Goal: Task Accomplishment & Management: Complete application form

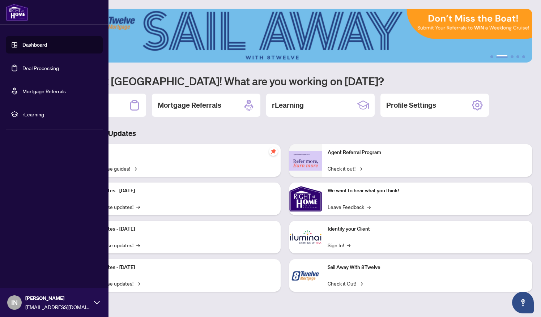
click at [37, 67] on link "Deal Processing" at bounding box center [40, 68] width 37 height 7
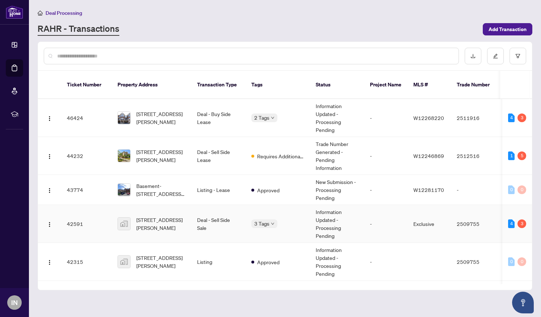
click at [330, 219] on td "Information Updated - Processing Pending" at bounding box center [337, 224] width 54 height 38
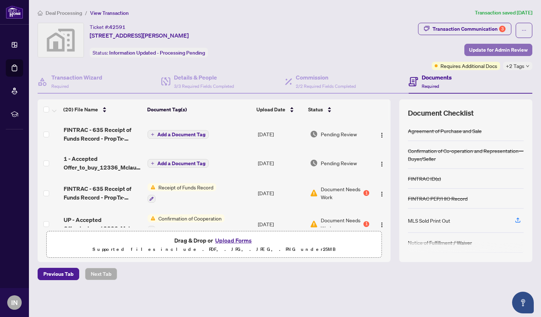
click at [506, 46] on span "Update for Admin Review" at bounding box center [498, 50] width 59 height 12
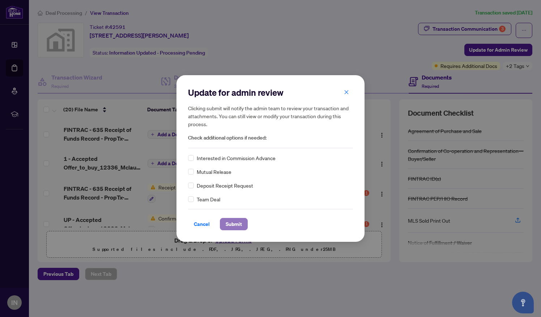
click at [231, 224] on span "Submit" at bounding box center [234, 225] width 16 height 12
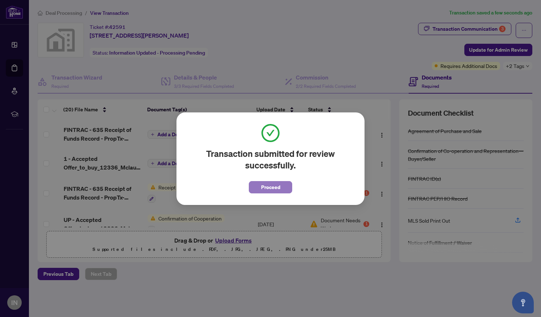
click at [268, 187] on span "Proceed" at bounding box center [270, 188] width 19 height 12
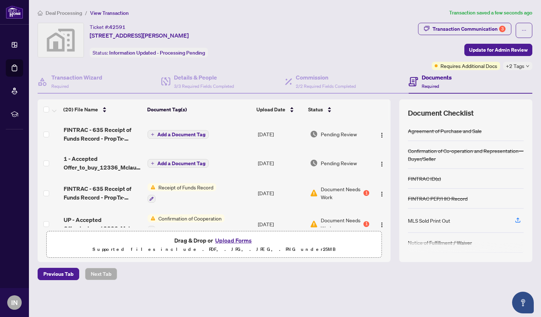
click at [58, 14] on span "Deal Processing" at bounding box center [64, 13] width 37 height 7
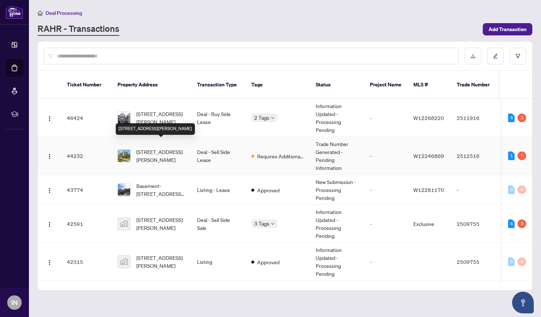
click at [164, 148] on span "[STREET_ADDRESS][PERSON_NAME]" at bounding box center [160, 156] width 49 height 16
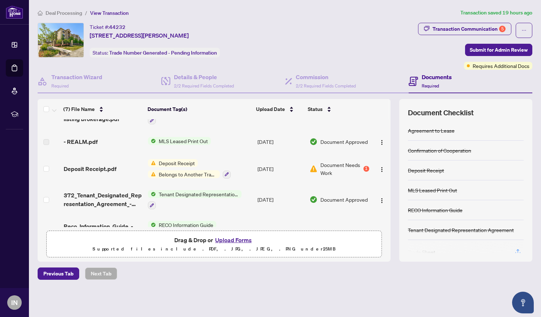
scroll to position [101, 0]
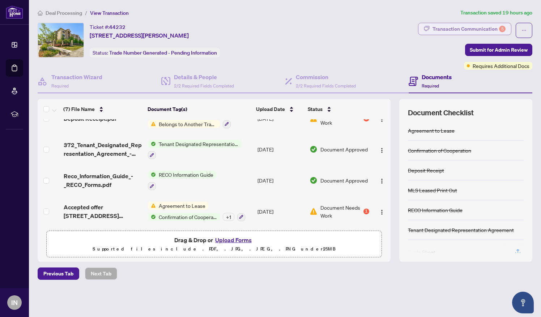
click at [473, 27] on div "Transaction Communication 5" at bounding box center [469, 29] width 73 height 12
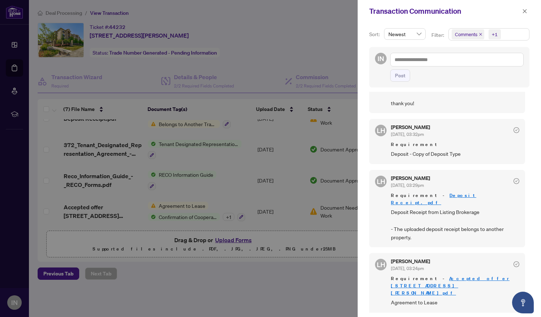
scroll to position [1, 0]
click at [457, 275] on link "Accepted offer [STREET_ADDRESS][PERSON_NAME]pdf" at bounding box center [450, 285] width 119 height 21
click at [525, 10] on icon "close" at bounding box center [524, 11] width 5 height 5
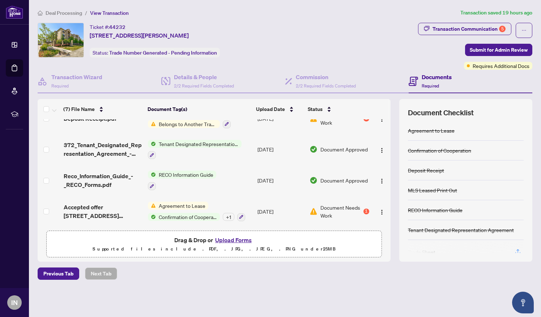
click at [189, 203] on span "Agreement to Lease" at bounding box center [182, 206] width 52 height 8
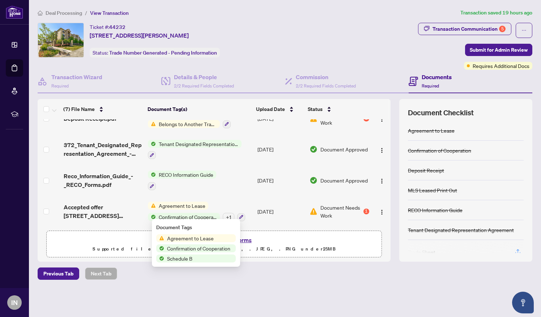
click at [189, 239] on span "Agreement to Lease" at bounding box center [190, 238] width 52 height 8
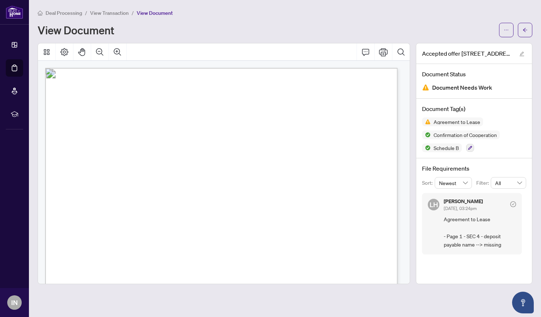
click at [106, 14] on span "View Transaction" at bounding box center [109, 13] width 39 height 7
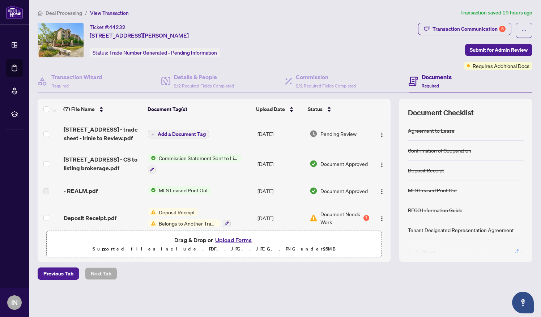
click at [242, 239] on button "Upload Forms" at bounding box center [233, 240] width 41 height 9
click at [245, 240] on button "Upload Forms" at bounding box center [233, 240] width 41 height 9
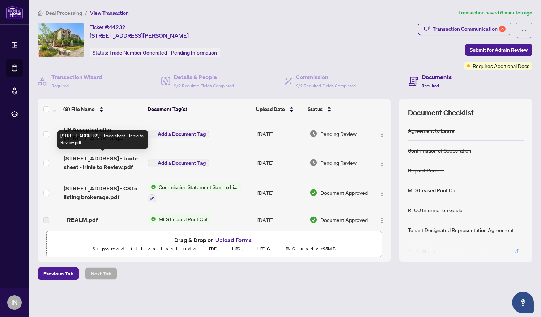
click at [125, 168] on span "[STREET_ADDRESS] - trade sheet - Irinie to Review.pdf" at bounding box center [103, 162] width 79 height 17
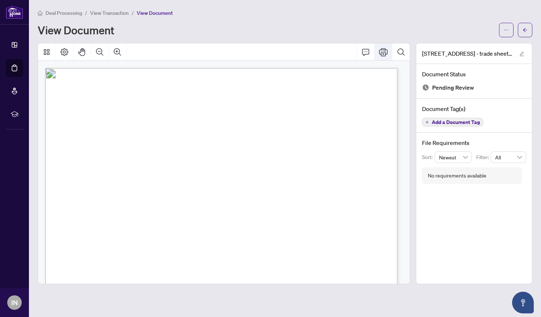
click at [386, 51] on icon "Print" at bounding box center [383, 52] width 9 height 9
click at [111, 12] on span "View Transaction" at bounding box center [109, 13] width 39 height 7
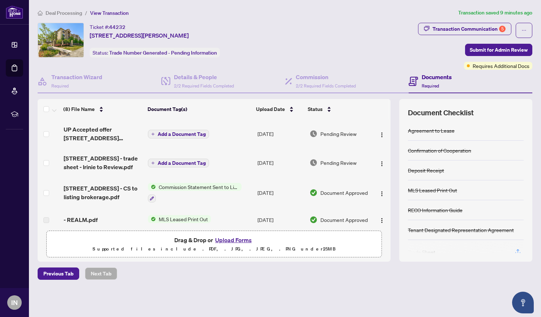
click at [242, 236] on button "Upload Forms" at bounding box center [233, 240] width 41 height 9
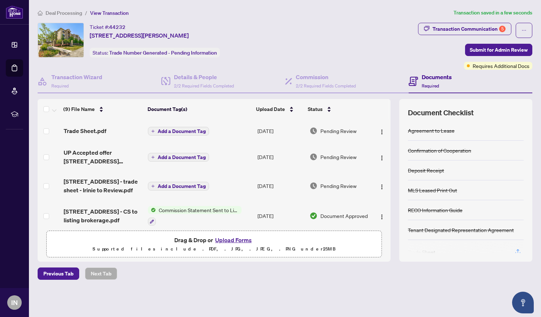
click at [234, 238] on button "Upload Forms" at bounding box center [233, 240] width 41 height 9
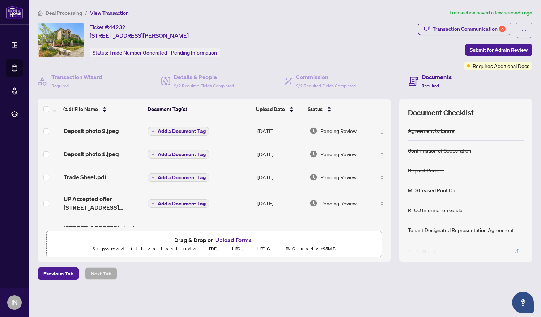
click at [245, 239] on button "Upload Forms" at bounding box center [233, 240] width 41 height 9
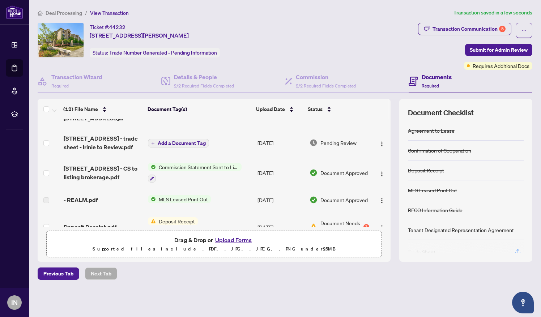
scroll to position [119, 0]
click at [478, 26] on div "Transaction Communication 5" at bounding box center [469, 29] width 73 height 12
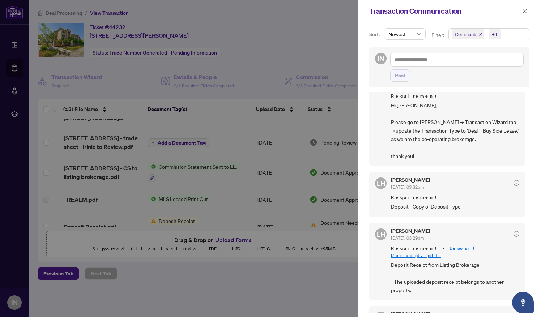
scroll to position [239, 0]
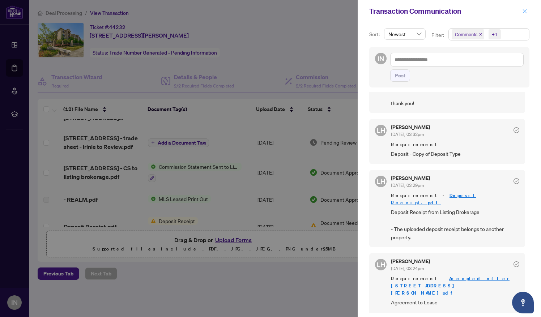
click at [526, 10] on icon "close" at bounding box center [525, 11] width 4 height 4
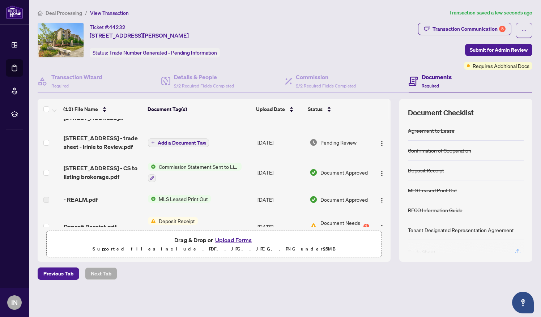
scroll to position [0, 0]
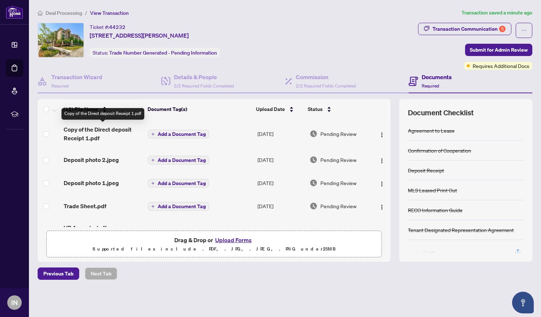
click at [72, 135] on span "Copy of the Direct deposit Receipt 1.pdf" at bounding box center [103, 133] width 79 height 17
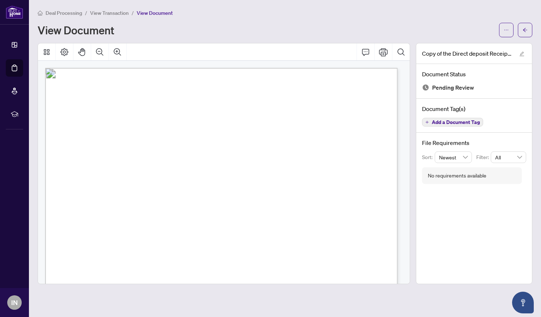
click at [64, 12] on span "Deal Processing" at bounding box center [64, 13] width 37 height 7
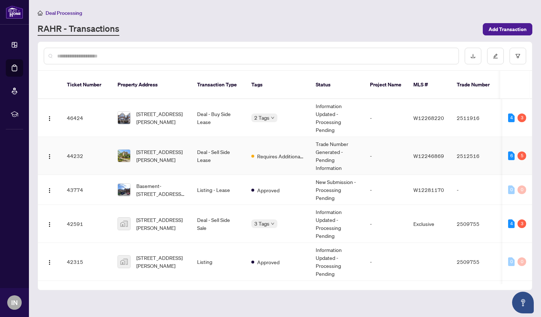
click at [77, 145] on td "44232" at bounding box center [86, 156] width 51 height 38
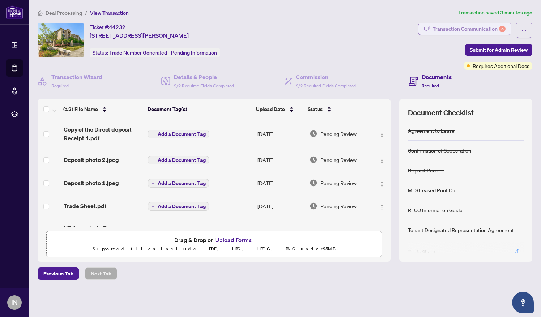
click at [448, 24] on div "Transaction Communication 5" at bounding box center [469, 29] width 73 height 12
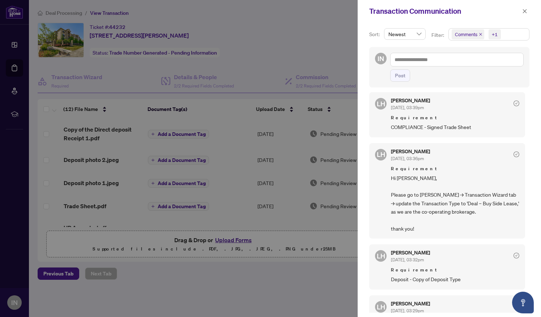
scroll to position [114, 0]
click at [326, 52] on div at bounding box center [270, 158] width 541 height 317
click at [62, 12] on div at bounding box center [270, 158] width 541 height 317
click at [524, 10] on icon "close" at bounding box center [525, 11] width 4 height 4
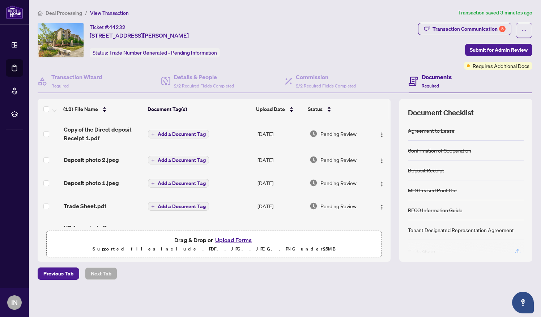
click at [62, 11] on span "Deal Processing" at bounding box center [64, 13] width 37 height 7
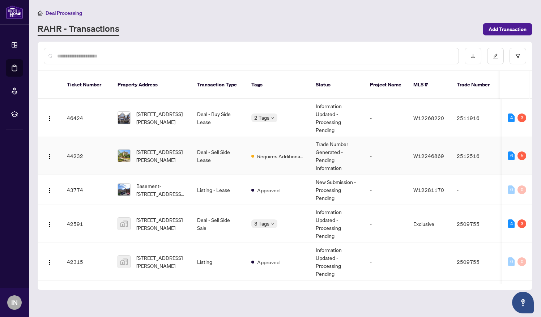
click at [80, 146] on td "44232" at bounding box center [86, 156] width 51 height 38
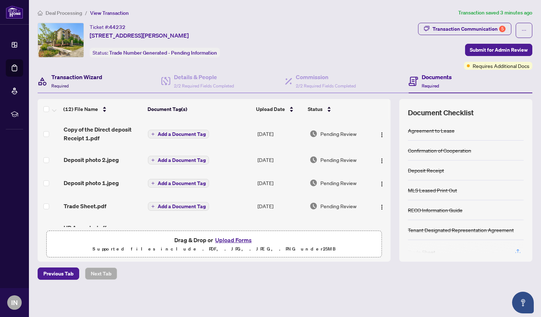
click at [82, 79] on h4 "Transaction Wizard" at bounding box center [76, 77] width 51 height 9
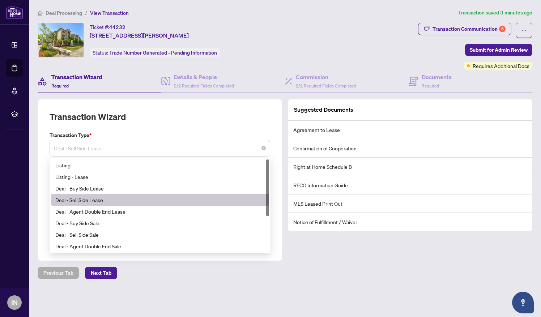
click at [113, 149] on span "Deal - Sell Side Lease" at bounding box center [160, 148] width 212 height 14
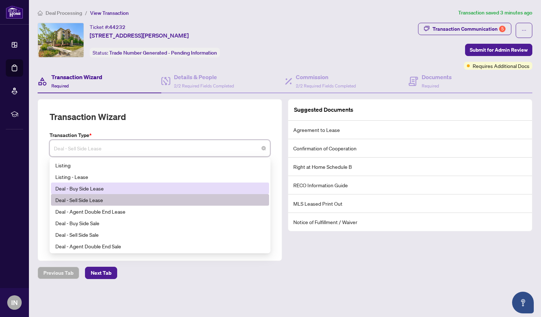
click at [101, 186] on div "Deal - Buy Side Lease" at bounding box center [159, 189] width 209 height 8
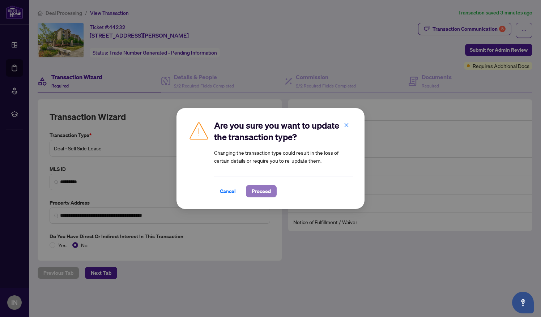
click at [258, 190] on span "Proceed" at bounding box center [261, 192] width 19 height 12
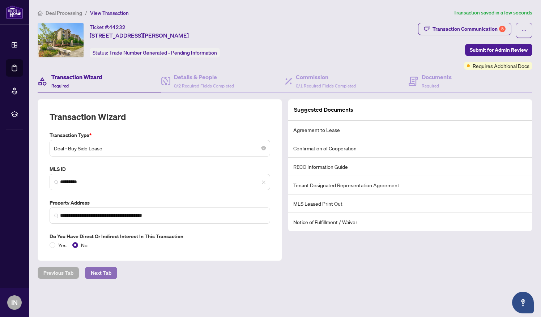
click at [102, 268] on span "Next Tab" at bounding box center [101, 273] width 21 height 12
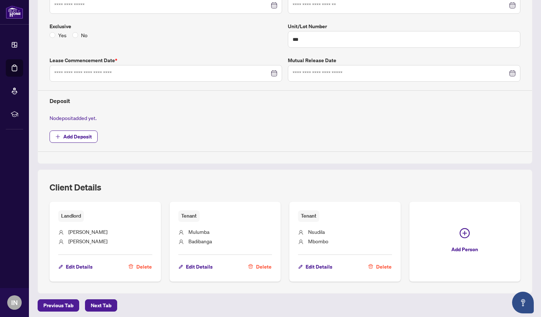
scroll to position [177, 0]
click at [96, 301] on span "Next Tab" at bounding box center [101, 306] width 21 height 12
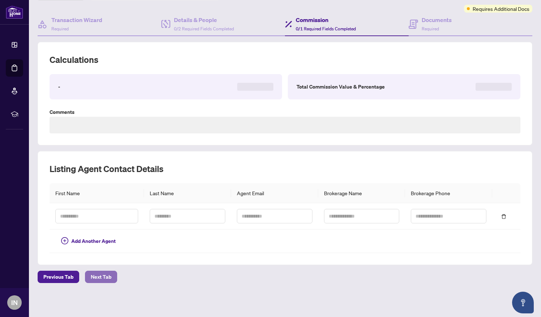
scroll to position [55, 0]
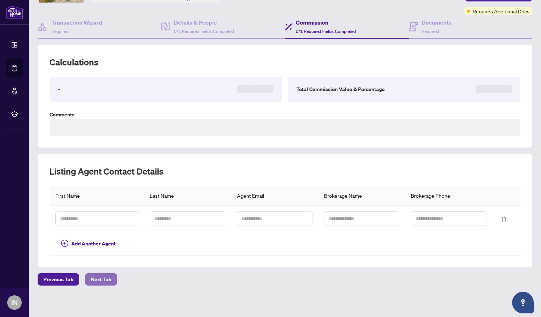
type textarea "**********"
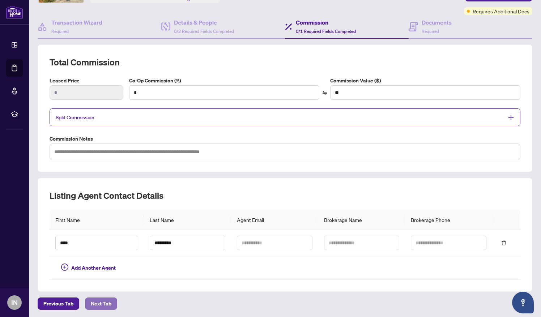
scroll to position [78, 0]
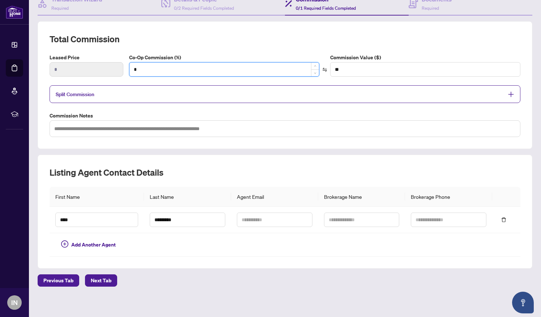
click at [135, 68] on input "*" at bounding box center [225, 70] width 190 height 14
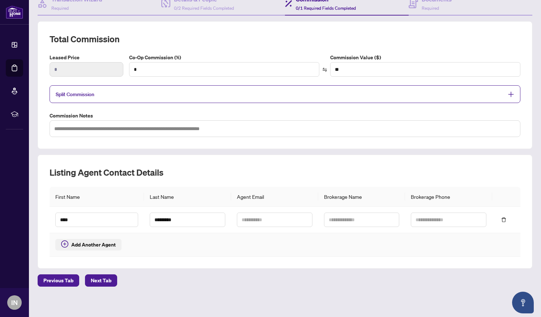
click at [85, 244] on span "Add Another Agent" at bounding box center [93, 245] width 45 height 8
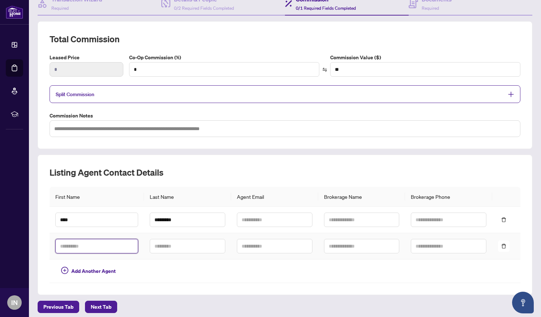
click at [85, 244] on input "text" at bounding box center [96, 246] width 83 height 14
type input "******"
type input "**********"
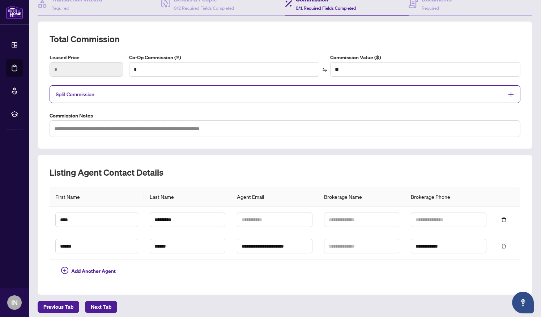
click at [80, 91] on span "Split Commission" at bounding box center [75, 94] width 39 height 7
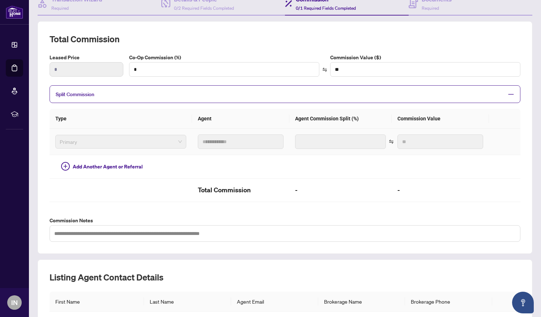
click at [96, 139] on span "Primary" at bounding box center [121, 141] width 122 height 11
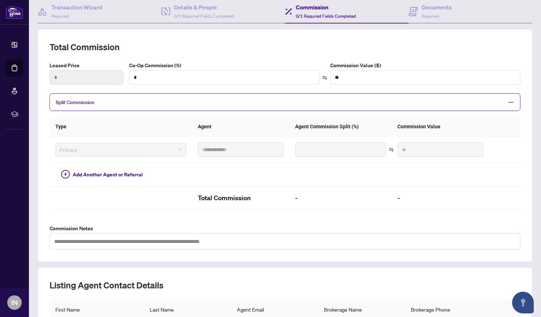
scroll to position [70, 0]
click at [140, 77] on input "*" at bounding box center [225, 77] width 190 height 14
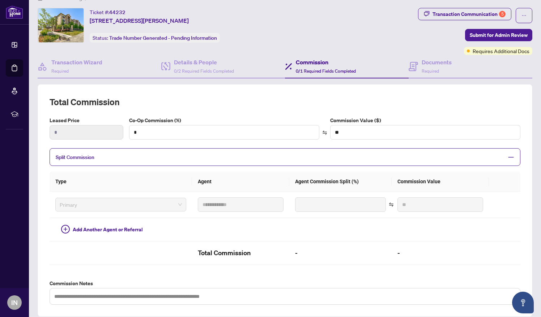
scroll to position [12, 0]
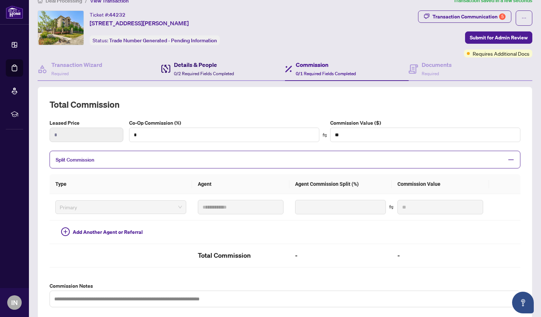
click at [208, 65] on h4 "Details & People" at bounding box center [204, 64] width 60 height 9
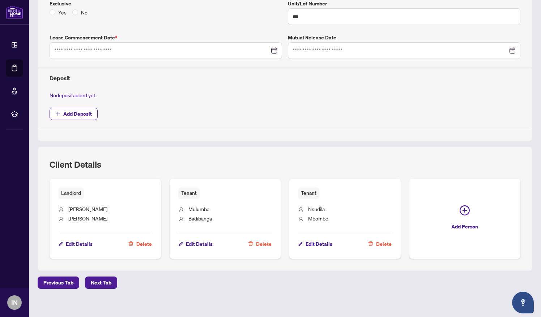
scroll to position [201, 0]
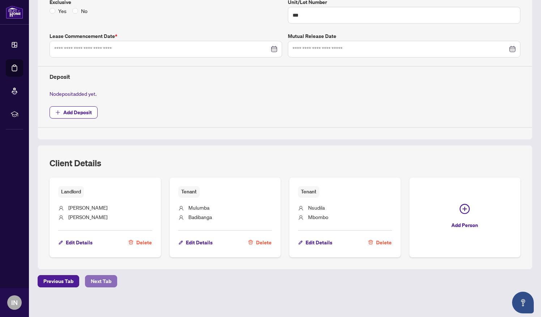
click at [97, 276] on span "Next Tab" at bounding box center [101, 282] width 21 height 12
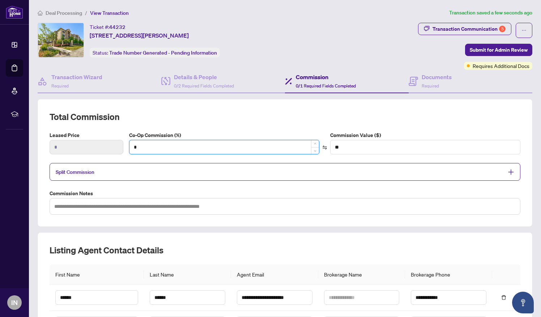
click at [152, 144] on input "*" at bounding box center [225, 147] width 190 height 14
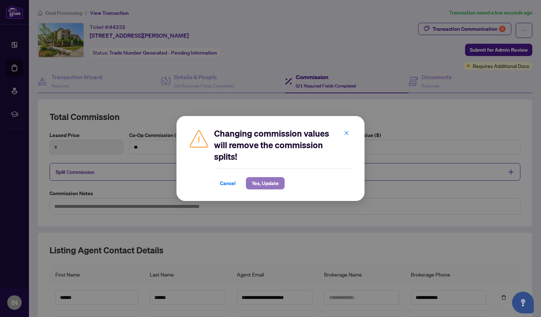
click at [274, 183] on span "Yes, Update" at bounding box center [265, 184] width 27 height 12
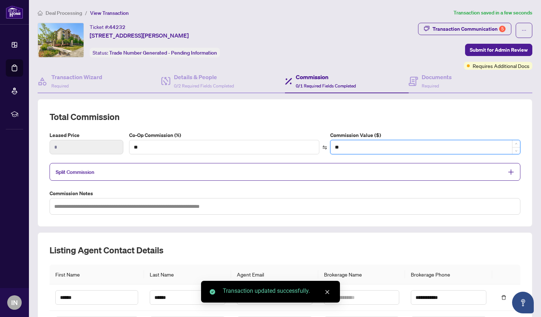
click at [359, 146] on input "**" at bounding box center [426, 147] width 190 height 14
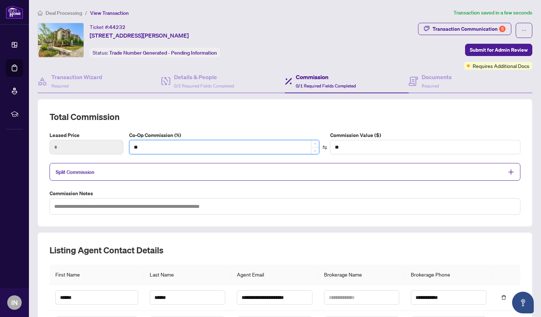
click at [141, 146] on input "**" at bounding box center [225, 147] width 190 height 14
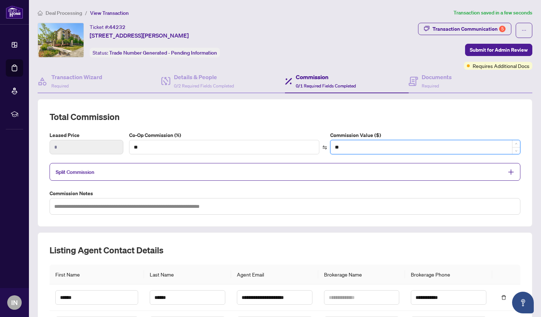
click at [336, 147] on input "**" at bounding box center [426, 147] width 190 height 14
type input "*"
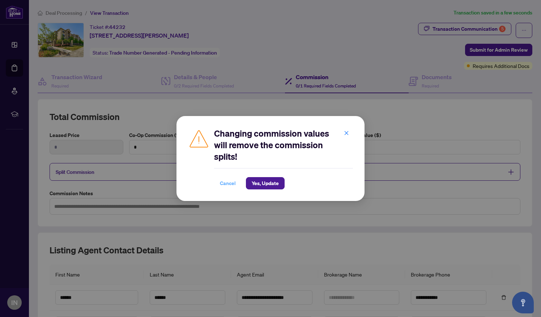
click at [230, 186] on span "Cancel" at bounding box center [228, 184] width 16 height 12
type input "**"
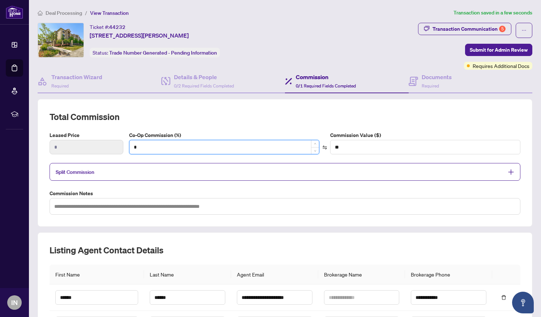
click at [230, 141] on input "*" at bounding box center [225, 147] width 190 height 14
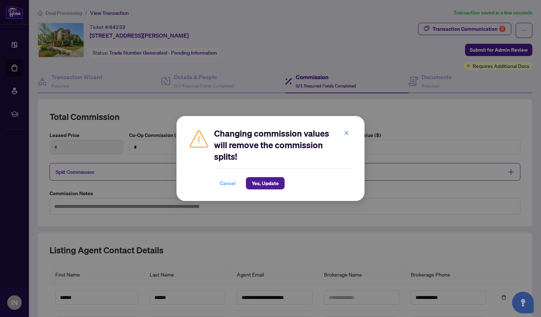
click at [231, 182] on span "Cancel" at bounding box center [228, 184] width 16 height 12
type input "**"
click at [273, 184] on span "Yes, Update" at bounding box center [265, 184] width 27 height 12
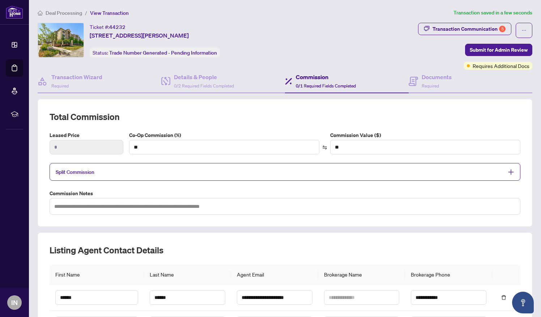
click at [251, 171] on span "Split Commission" at bounding box center [280, 172] width 448 height 8
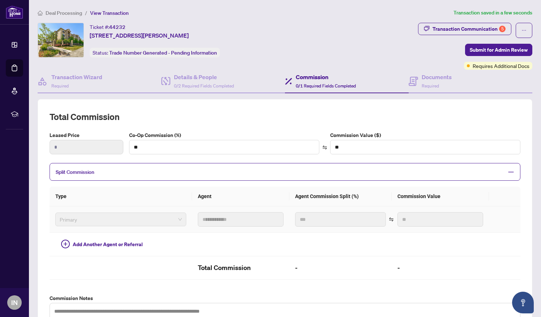
click at [107, 219] on span "Primary" at bounding box center [121, 219] width 122 height 11
click at [146, 145] on input "**" at bounding box center [225, 147] width 190 height 14
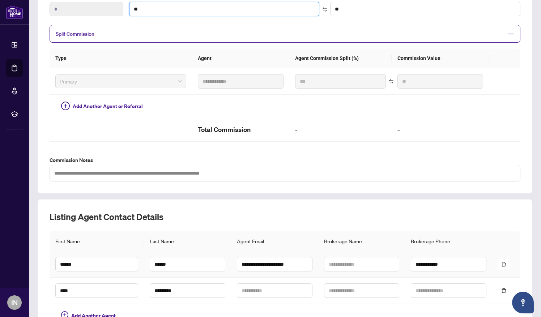
scroll to position [208, 0]
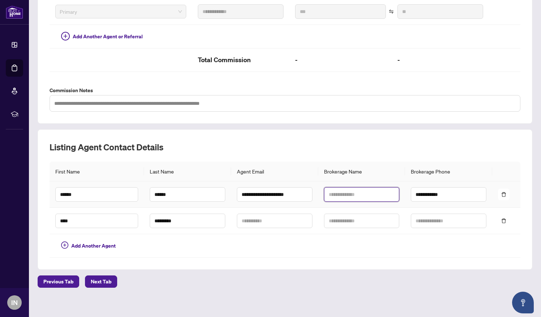
click at [337, 190] on input "text" at bounding box center [362, 194] width 76 height 14
type input "*"
type input "**********"
click at [106, 277] on span "Next Tab" at bounding box center [101, 282] width 21 height 12
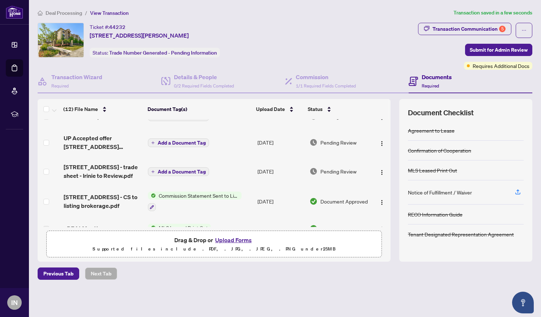
scroll to position [88, 0]
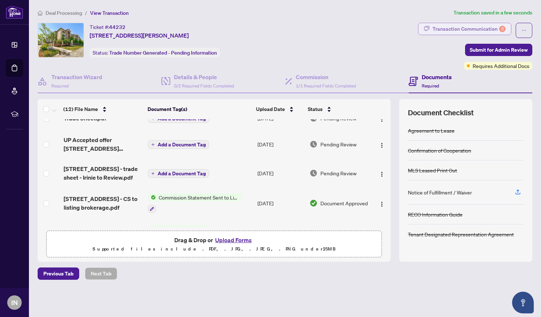
click at [460, 27] on div "Transaction Communication 5" at bounding box center [469, 29] width 73 height 12
type textarea "**********"
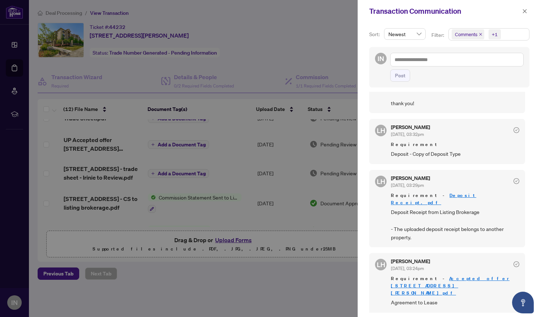
scroll to position [1, 0]
click at [312, 291] on div at bounding box center [270, 158] width 541 height 317
click at [524, 12] on icon "close" at bounding box center [525, 11] width 4 height 4
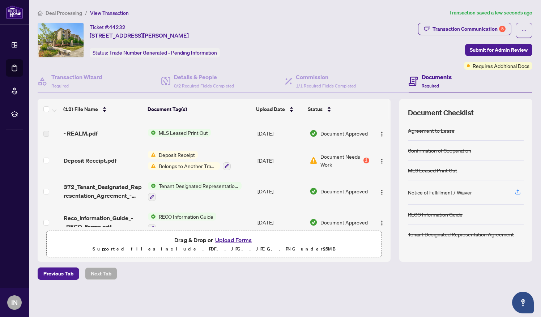
scroll to position [228, 0]
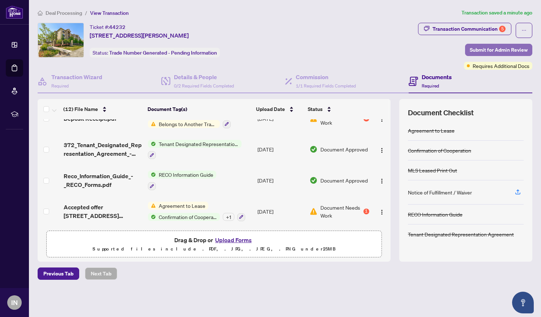
click at [493, 48] on span "Submit for Admin Review" at bounding box center [499, 50] width 58 height 12
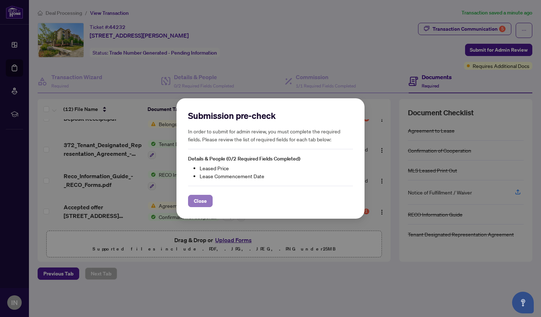
click at [203, 198] on span "Close" at bounding box center [200, 201] width 13 height 12
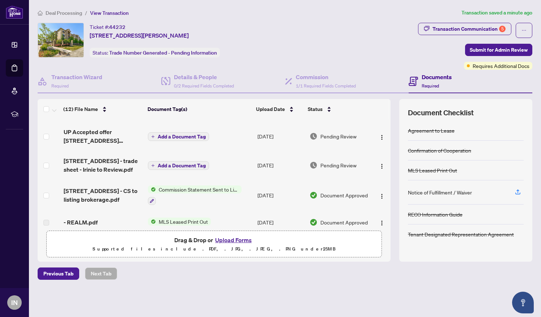
scroll to position [0, 0]
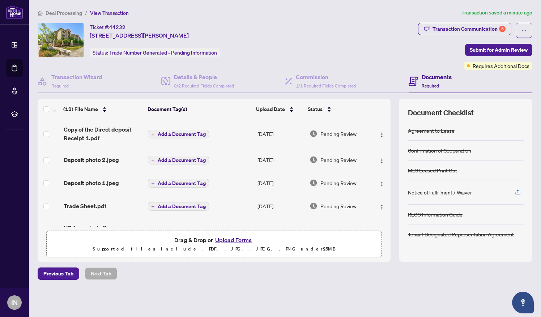
click at [67, 13] on span "Deal Processing" at bounding box center [64, 13] width 37 height 7
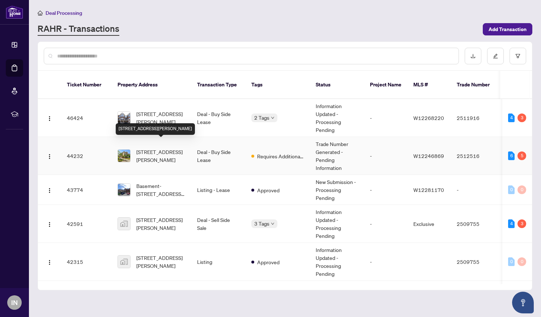
click at [158, 148] on span "[STREET_ADDRESS][PERSON_NAME]" at bounding box center [160, 156] width 49 height 16
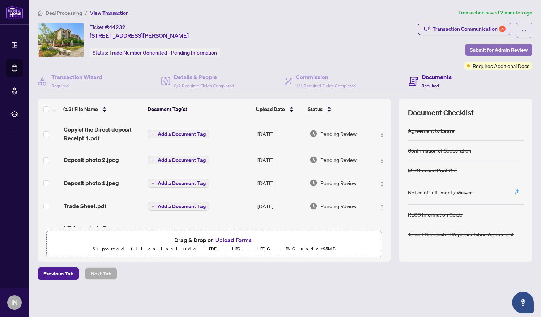
click at [473, 49] on span "Submit for Admin Review" at bounding box center [499, 50] width 58 height 12
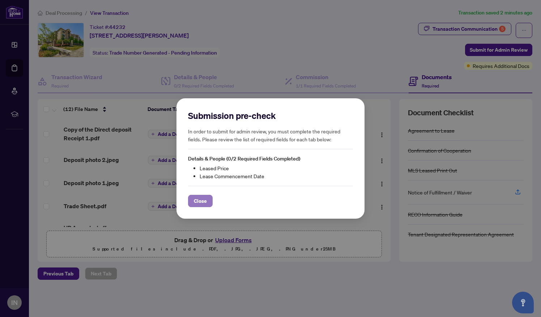
click at [199, 199] on span "Close" at bounding box center [200, 201] width 13 height 12
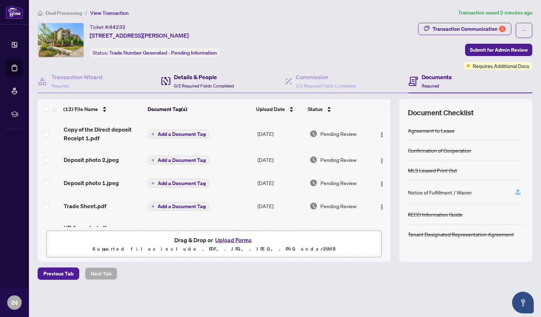
click at [191, 79] on h4 "Details & People" at bounding box center [204, 77] width 60 height 9
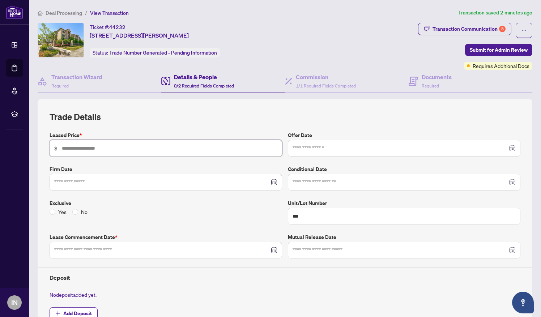
click at [145, 145] on input "text" at bounding box center [170, 148] width 216 height 8
type input "*****"
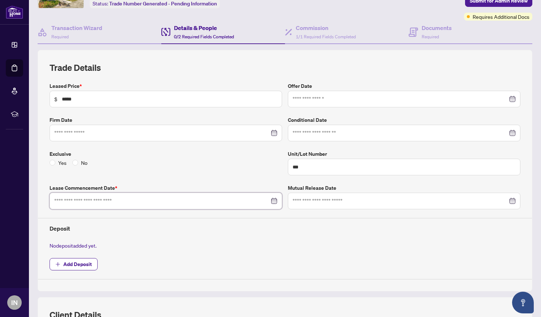
click at [174, 200] on input at bounding box center [161, 201] width 215 height 8
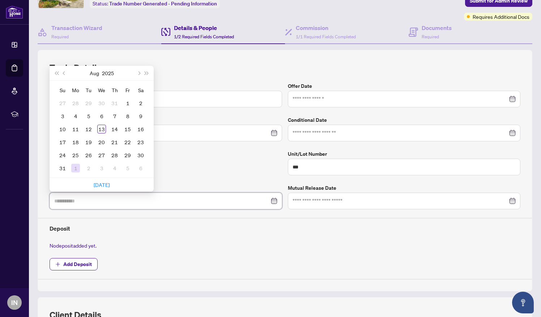
type input "**********"
click at [77, 166] on div "1" at bounding box center [75, 168] width 9 height 9
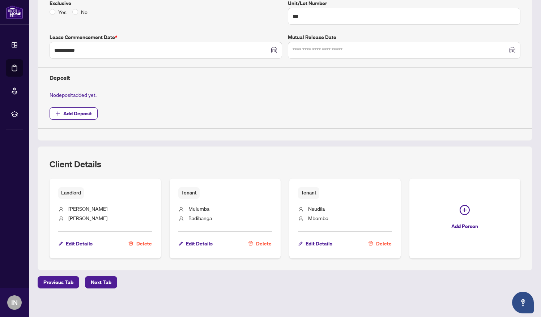
scroll to position [202, 0]
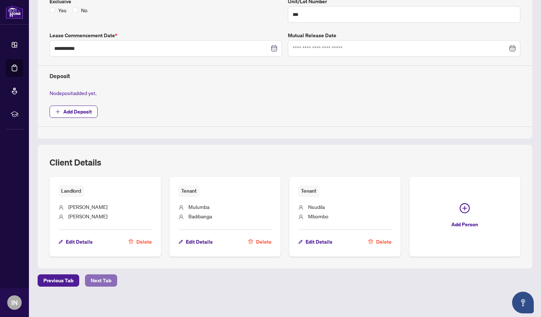
click at [105, 278] on span "Next Tab" at bounding box center [101, 281] width 21 height 12
type textarea "**********"
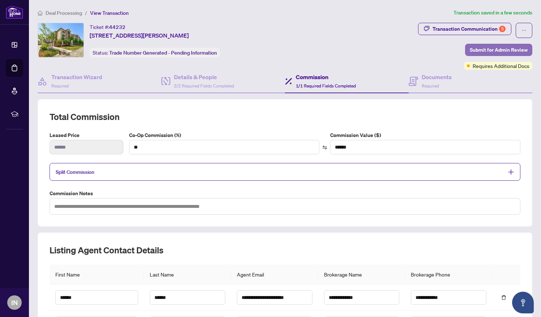
click at [486, 46] on span "Submit for Admin Review" at bounding box center [499, 50] width 58 height 12
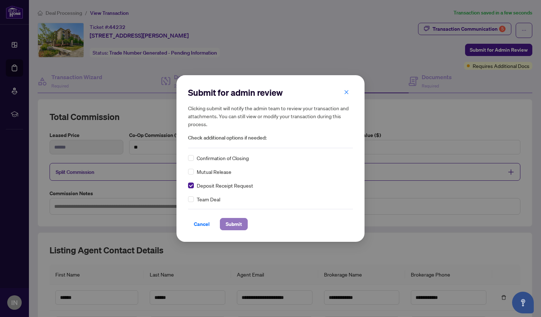
click at [237, 223] on span "Submit" at bounding box center [234, 225] width 16 height 12
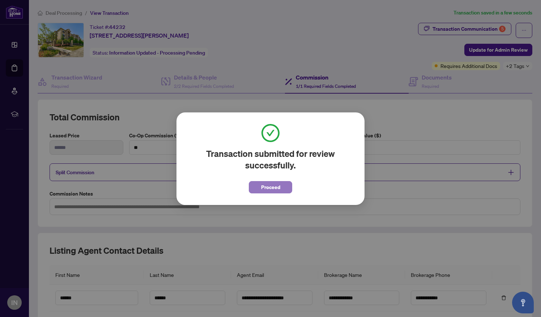
click at [259, 188] on button "Proceed" at bounding box center [270, 187] width 43 height 12
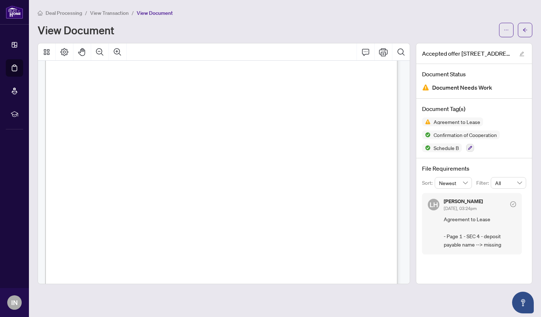
scroll to position [106, 0]
